Goal: Information Seeking & Learning: Learn about a topic

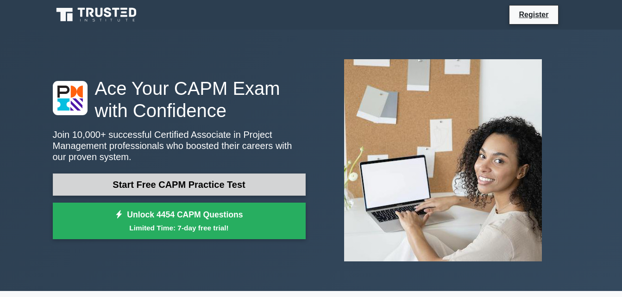
click at [168, 187] on link "Start Free CAPM Practice Test" at bounding box center [179, 185] width 253 height 22
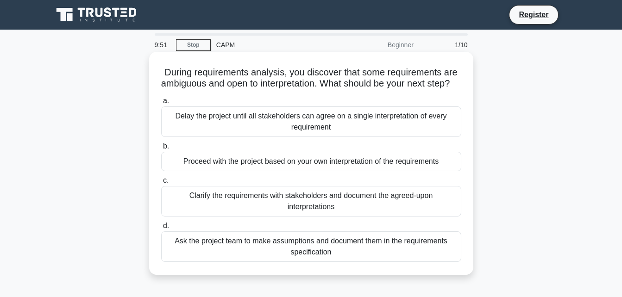
click at [247, 217] on div "Clarify the requirements with stakeholders and document the agreed-upon interpr…" at bounding box center [311, 201] width 300 height 31
click at [161, 184] on input "c. Clarify the requirements with stakeholders and document the agreed-upon inte…" at bounding box center [161, 181] width 0 height 6
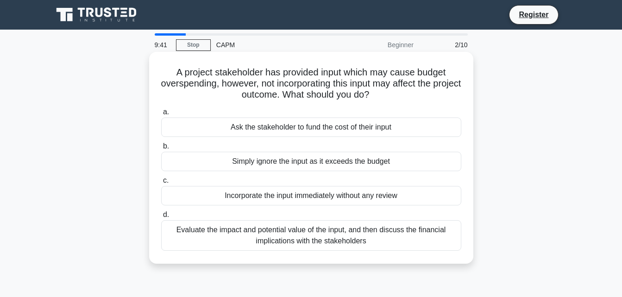
click at [298, 128] on div "Ask the stakeholder to fund the cost of their input" at bounding box center [311, 127] width 300 height 19
click at [161, 115] on input "a. Ask the stakeholder to fund the cost of their input" at bounding box center [161, 112] width 0 height 6
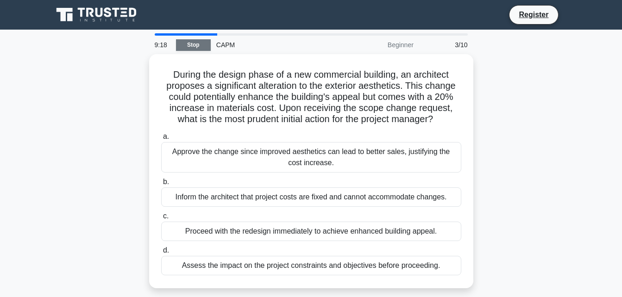
click at [181, 45] on link "Stop" at bounding box center [193, 45] width 35 height 12
